Goal: Subscribe to service/newsletter

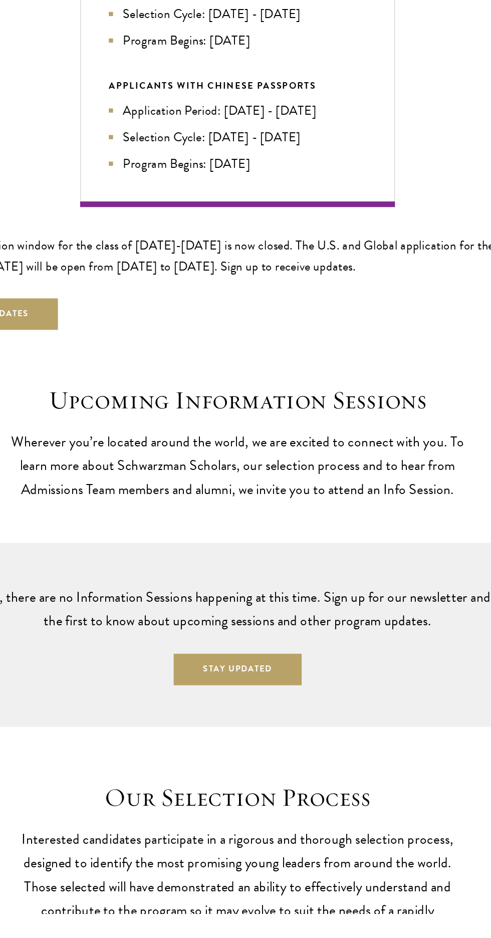
scroll to position [1837, 0]
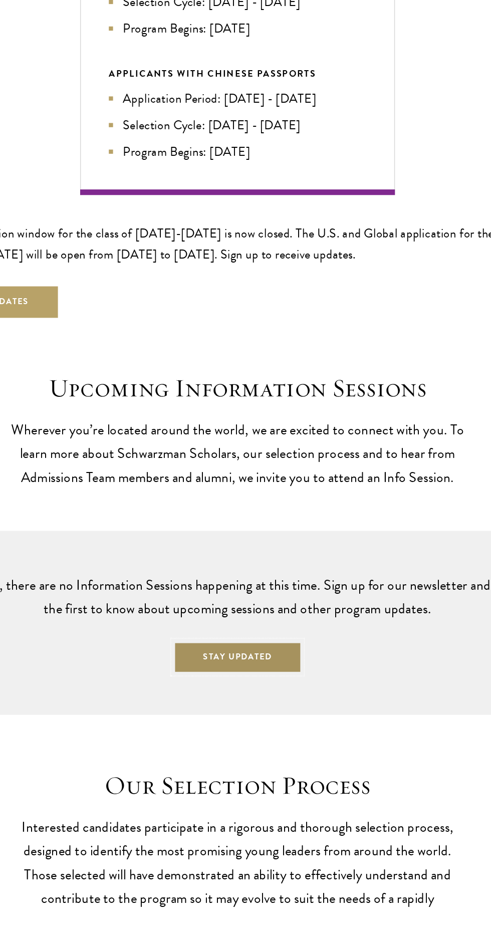
click at [266, 749] on button "Stay Updated" at bounding box center [246, 757] width 92 height 23
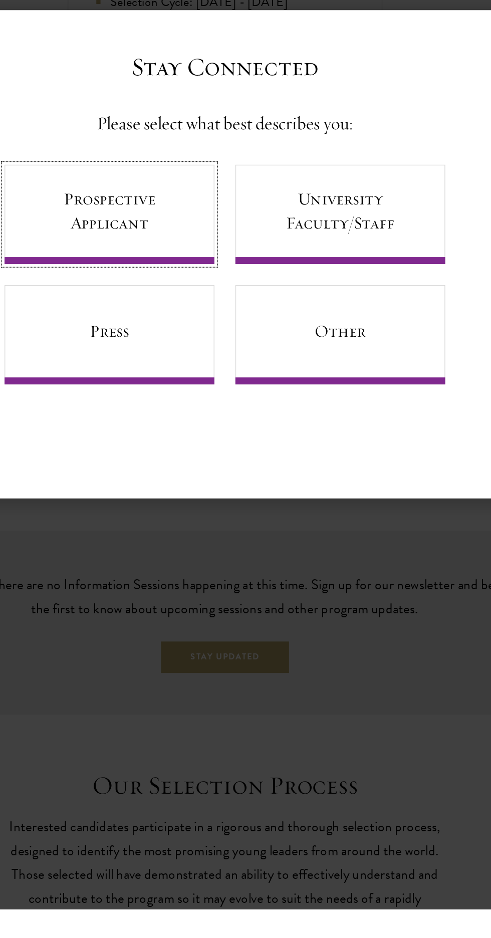
click at [192, 472] on link "Prospective Applicant" at bounding box center [163, 440] width 150 height 71
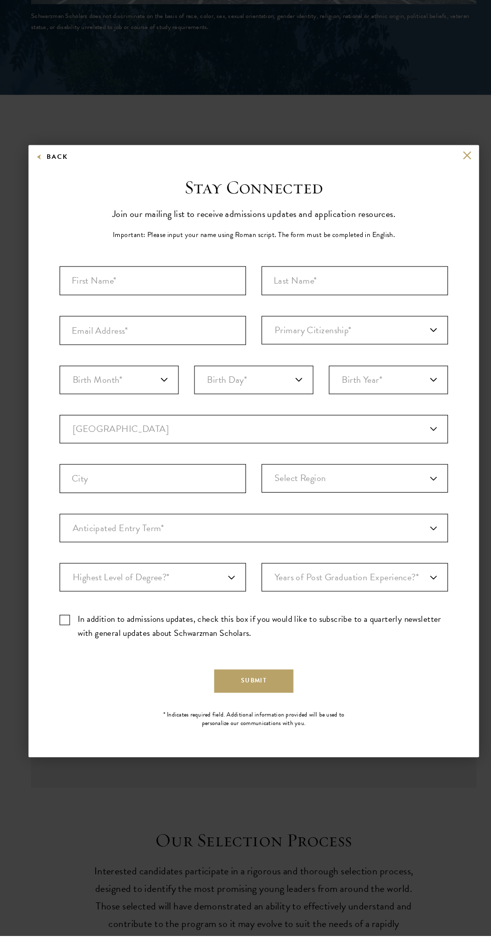
scroll to position [1842, 0]
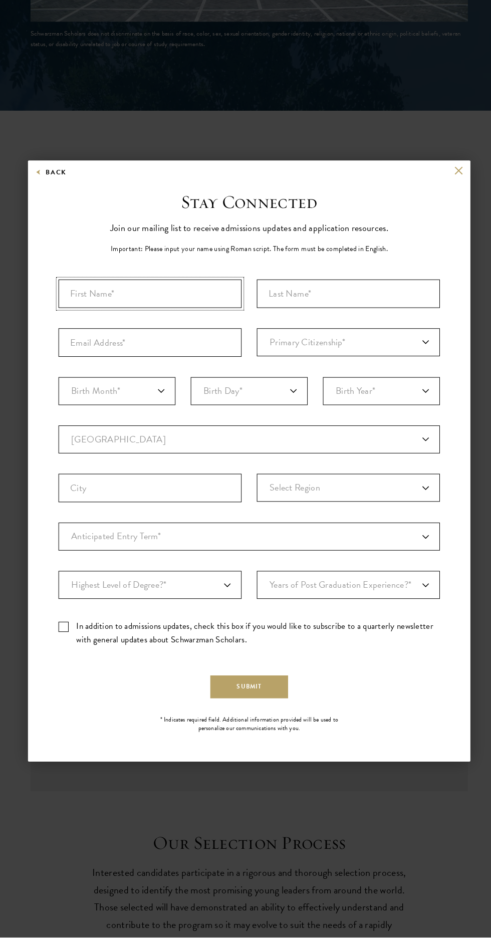
click at [161, 318] on input "First Name*" at bounding box center [148, 304] width 180 height 28
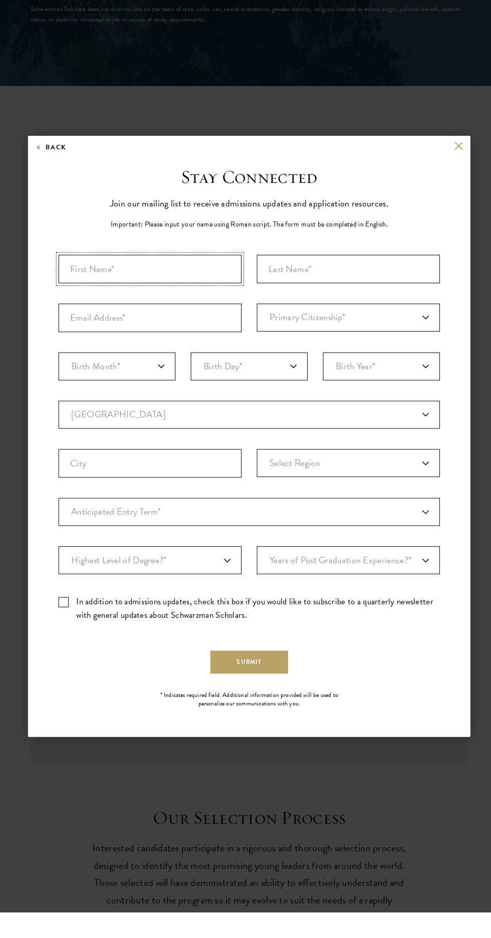
type input "Mustapha"
type input "[PERSON_NAME]"
type input "[EMAIL_ADDRESS][DOMAIN_NAME]"
select select "NG"
type input "Maiduguri"
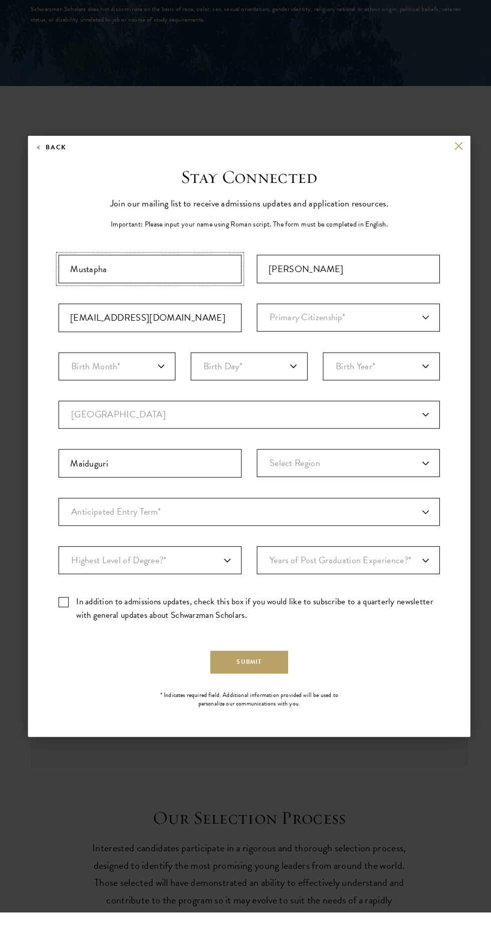
select select
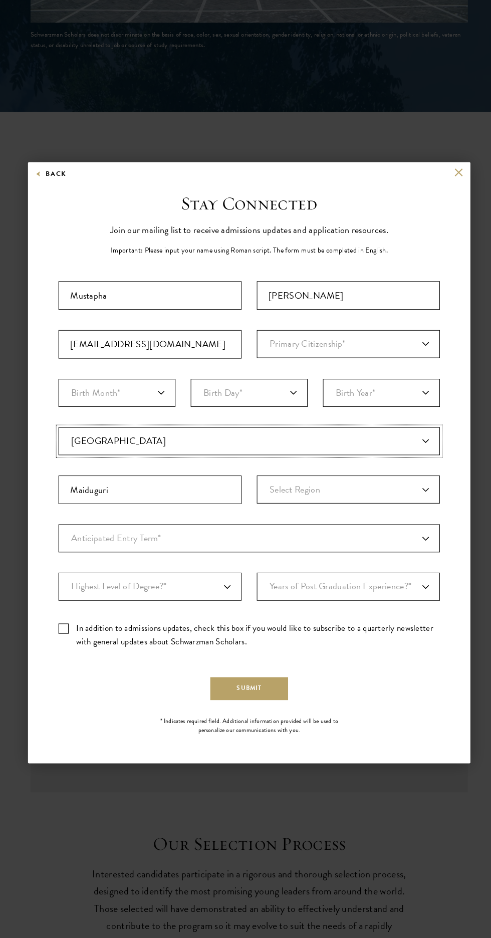
click at [390, 451] on select "Current Country [GEOGRAPHIC_DATA] [GEOGRAPHIC_DATA] [GEOGRAPHIC_DATA] [GEOGRAPH…" at bounding box center [246, 448] width 376 height 28
select select "NI"
click at [392, 492] on select "Select Region [GEOGRAPHIC_DATA] [GEOGRAPHIC_DATA] [GEOGRAPHIC_DATA] [GEOGRAPHIC…" at bounding box center [343, 495] width 180 height 28
select select "Borno"
click at [397, 541] on select "Anticipated Entry Term* [DATE] (Application opens [DATE]) Just Exploring" at bounding box center [246, 543] width 376 height 28
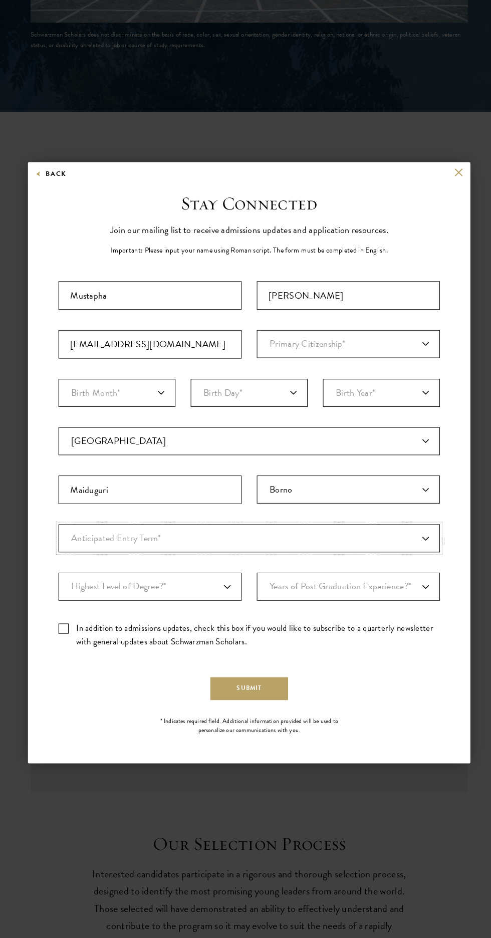
select select "e64b8ab3-eabb-4867-96d5-7e6b4840665f"
click at [201, 589] on select "Highest Level of Degree?* PHD Bachelor's Master's Current Undergraduate Student" at bounding box center [148, 591] width 180 height 28
select select "baef124f-e103-44b1-8ca6-5d0669438e44"
click at [379, 592] on select "Years of Post Graduation Experience?* 1 2 3 4 5 6 7 8 9 10" at bounding box center [343, 591] width 180 height 28
click at [397, 593] on select "Years of Post Graduation Experience?* 1 2 3 4 5 6 7 8 9 10" at bounding box center [343, 591] width 180 height 28
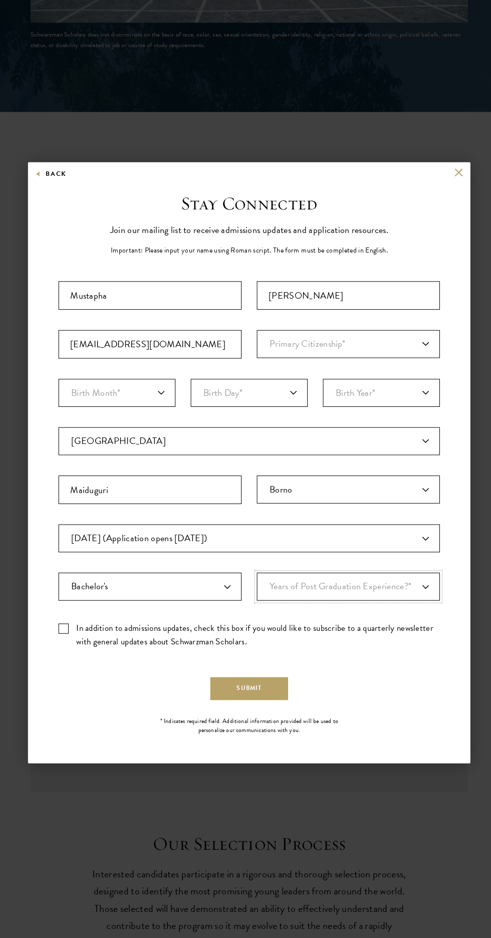
select select "1"
click at [374, 629] on label "In addition to admissions updates, check this box if you would like to subscrib…" at bounding box center [246, 638] width 376 height 27
click at [374, 629] on input "In addition to admissions updates, check this box if you would like to subscrib…" at bounding box center [246, 628] width 376 height 7
checkbox input "true"
click at [396, 589] on select "Years of Post Graduation Experience?* 1 2 3 4 5 6 7 8 9 10" at bounding box center [343, 591] width 180 height 28
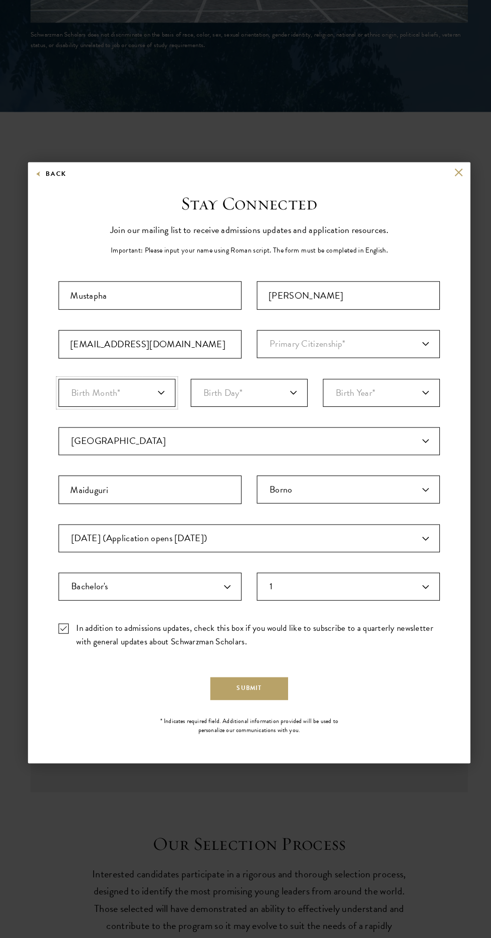
click at [132, 406] on select "Birth Month* January February March April May June July August September Octobe…" at bounding box center [115, 400] width 115 height 28
select select "03"
click at [258, 398] on select "Birth Day* 1 2 3 4 5 6 7 8 9 10 11 12 13 14 15 16 17 18 19 20 21 22 23 24 25 26…" at bounding box center [245, 400] width 115 height 28
select select "03"
click at [400, 398] on select "Birth Year* [DEMOGRAPHIC_DATA] [DEMOGRAPHIC_DATA] [DEMOGRAPHIC_DATA] [DEMOGRAPH…" at bounding box center [375, 400] width 115 height 28
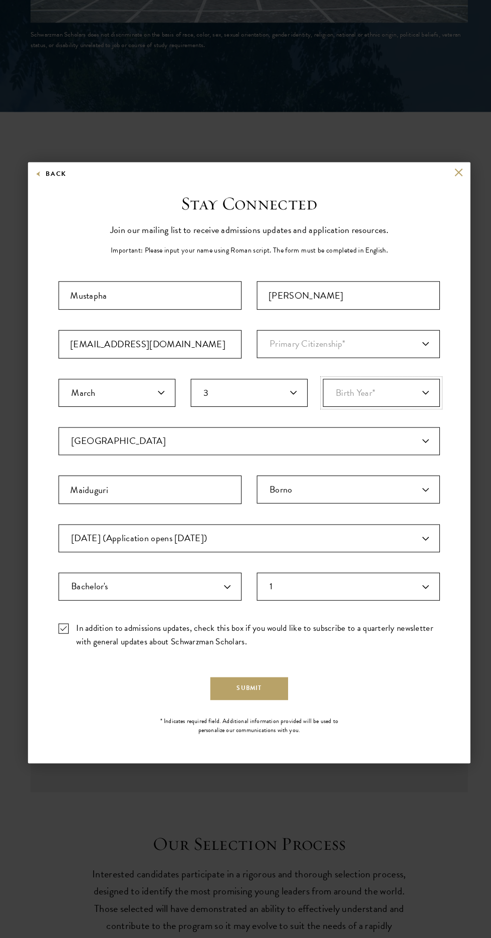
select select "2001"
click at [417, 344] on select "Primary Citizenship* [GEOGRAPHIC_DATA] [DEMOGRAPHIC_DATA] [DEMOGRAPHIC_DATA] [D…" at bounding box center [343, 352] width 180 height 28
select select "NI"
click at [64, 636] on label "In addition to admissions updates, check this box if you would like to subscrib…" at bounding box center [246, 638] width 376 height 27
click at [64, 631] on input "In addition to admissions updates, check this box if you would like to subscrib…" at bounding box center [246, 628] width 376 height 7
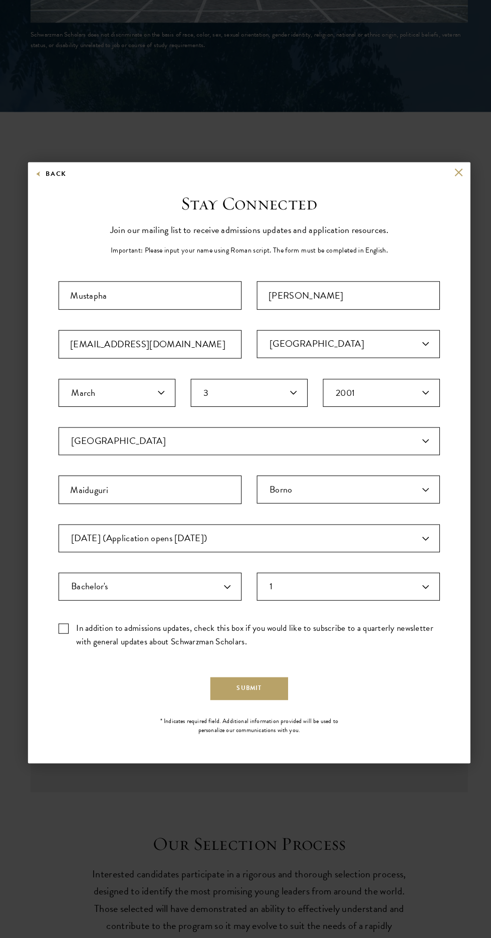
click at [63, 632] on label "In addition to admissions updates, check this box if you would like to subscrib…" at bounding box center [246, 638] width 376 height 27
click at [63, 631] on input "In addition to admissions updates, check this box if you would like to subscrib…" at bounding box center [246, 628] width 376 height 7
click at [67, 628] on label "In addition to admissions updates, check this box if you would like to subscrib…" at bounding box center [246, 638] width 376 height 27
click at [67, 628] on input "In addition to admissions updates, check this box if you would like to subscrib…" at bounding box center [246, 628] width 376 height 7
click at [73, 638] on label "In addition to admissions updates, check this box if you would like to subscrib…" at bounding box center [246, 638] width 376 height 27
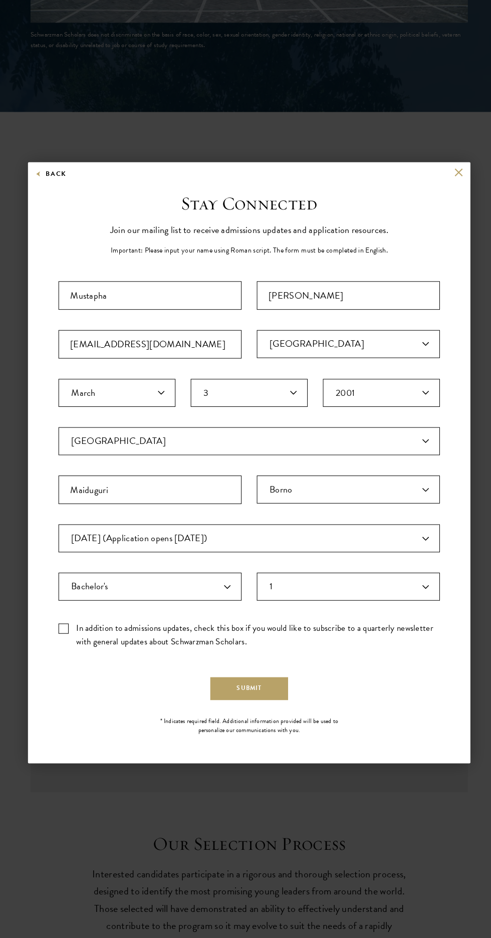
click at [73, 631] on input "In addition to admissions updates, check this box if you would like to subscrib…" at bounding box center [246, 628] width 376 height 7
checkbox input "true"
click at [257, 687] on button "Submit" at bounding box center [245, 691] width 77 height 23
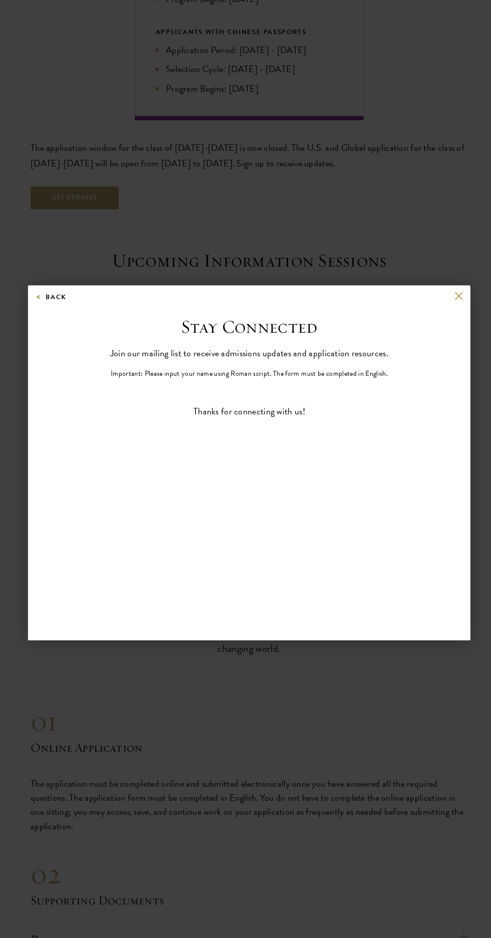
scroll to position [2133, 0]
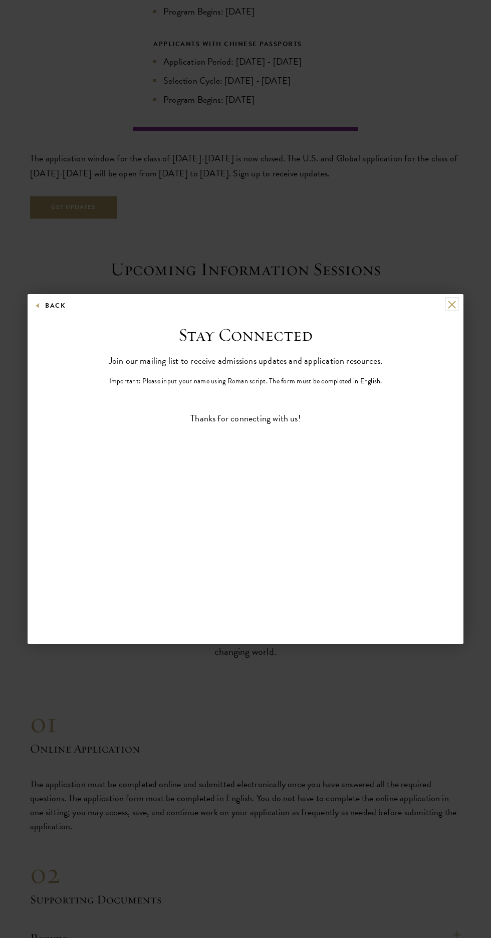
click at [451, 305] on button at bounding box center [451, 304] width 9 height 9
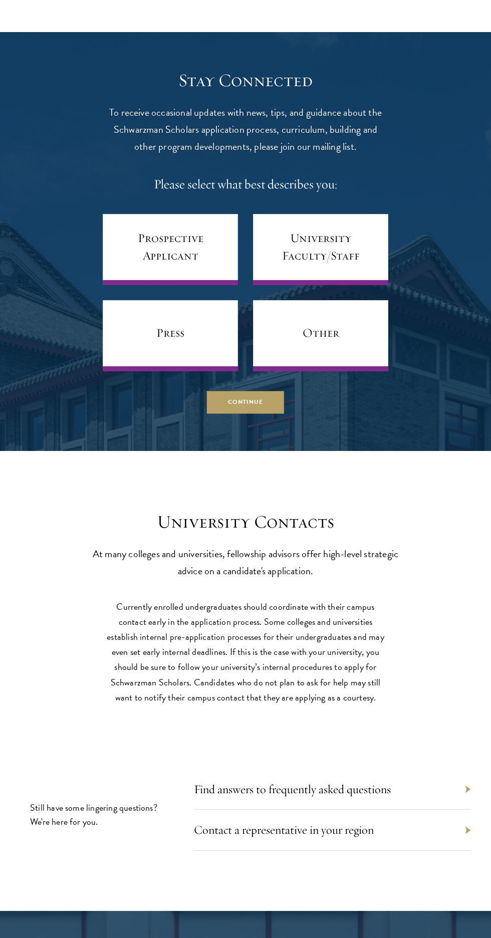
scroll to position [4663, 0]
